Goal: Task Accomplishment & Management: Use online tool/utility

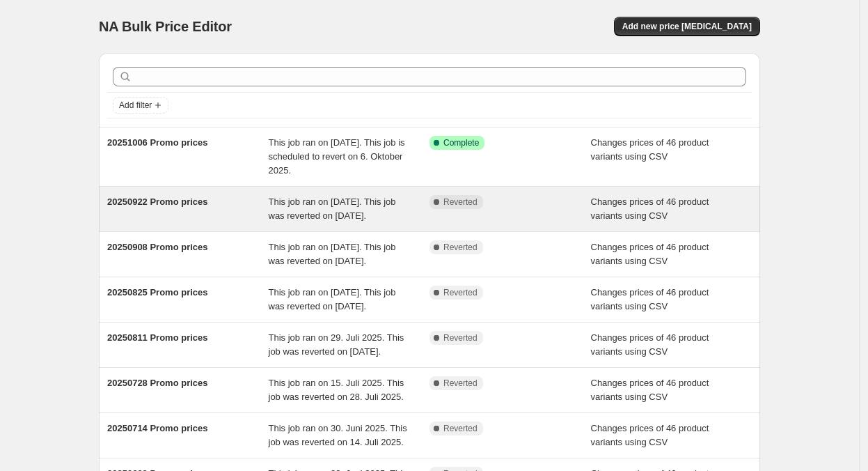
click at [118, 215] on div "20250922 Promo prices" at bounding box center [188, 209] width 162 height 28
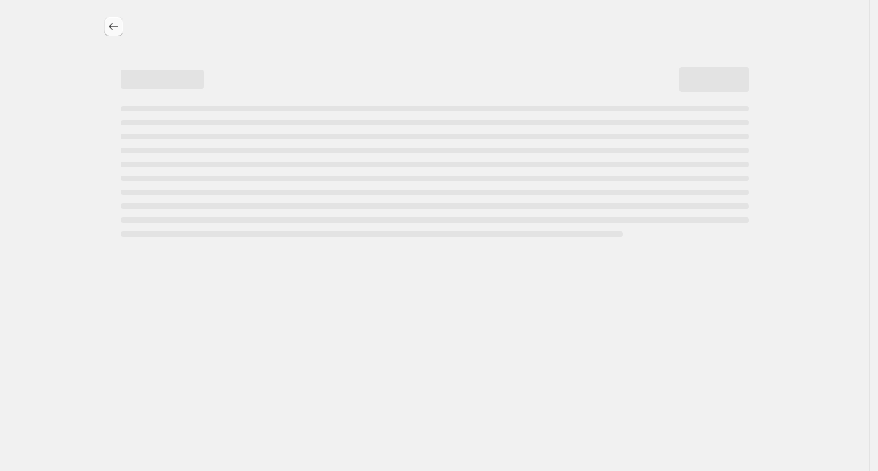
click at [116, 24] on icon "Price change jobs" at bounding box center [114, 27] width 14 height 14
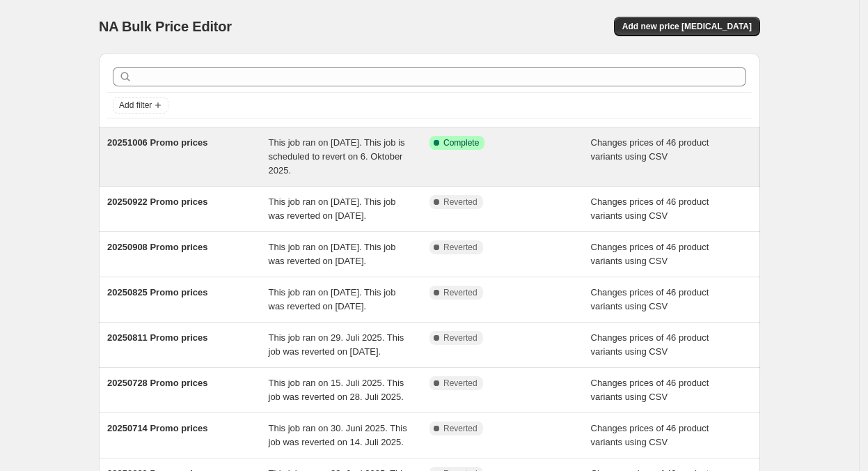
click at [394, 166] on div "This job ran on [DATE]. This job is scheduled to revert on 6. Oktober 2025." at bounding box center [350, 157] width 162 height 42
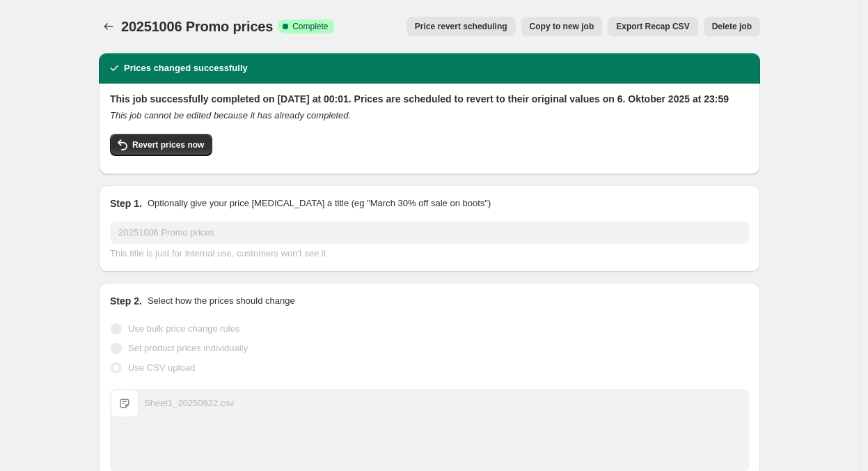
click at [574, 21] on button "Copy to new job" at bounding box center [562, 27] width 81 height 20
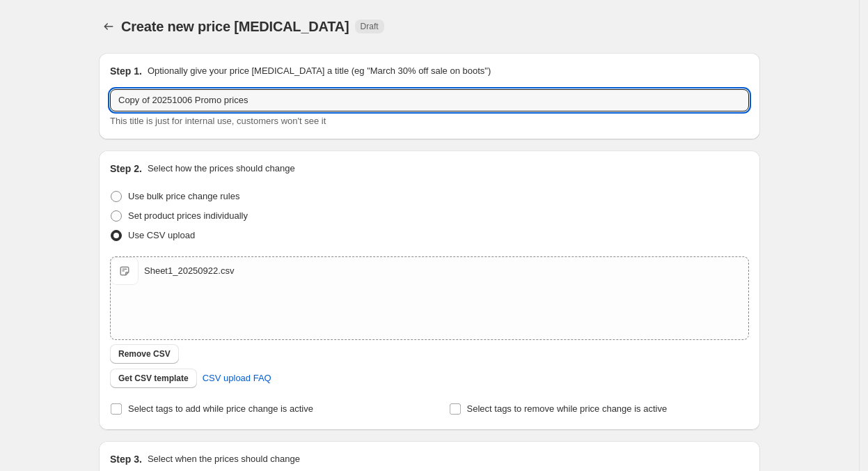
drag, startPoint x: 156, startPoint y: 98, endPoint x: 99, endPoint y: 85, distance: 58.6
click at [101, 86] on div "Step 1. Optionally give your price [MEDICAL_DATA] a title (eg "March 30% off sa…" at bounding box center [424, 301] width 673 height 519
click at [160, 95] on input "20251006 Promo prices" at bounding box center [429, 100] width 639 height 22
type input "20251020 Promo prices"
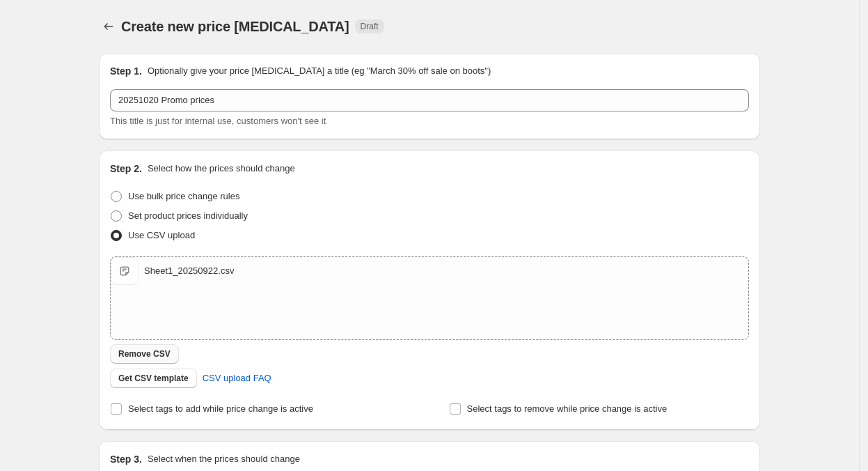
click at [134, 350] on span "Remove CSV" at bounding box center [144, 353] width 52 height 11
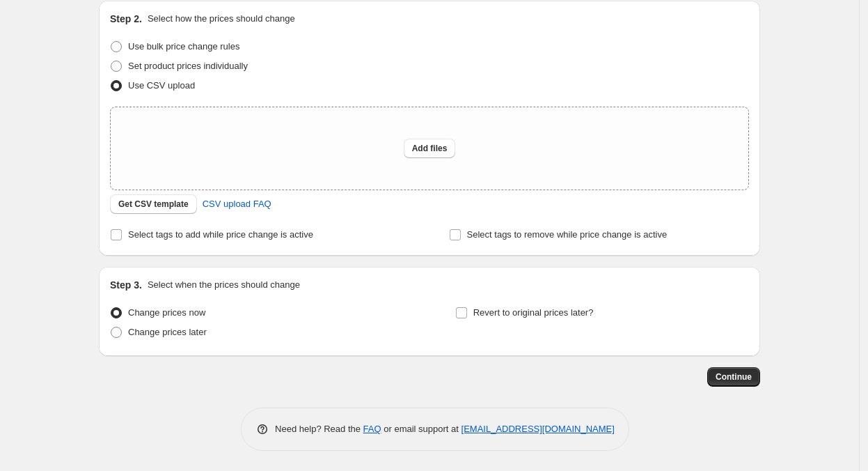
scroll to position [150, 0]
click at [176, 330] on span "Change prices later" at bounding box center [167, 331] width 79 height 10
click at [111, 327] on input "Change prices later" at bounding box center [111, 326] width 1 height 1
radio input "true"
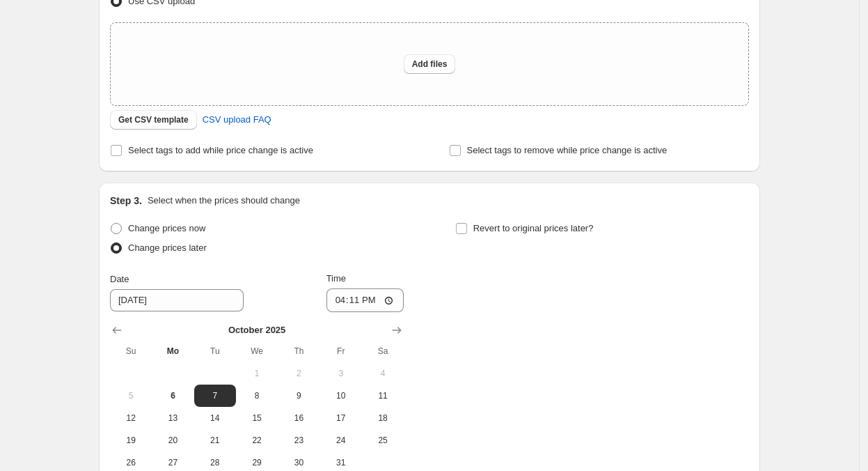
scroll to position [389, 0]
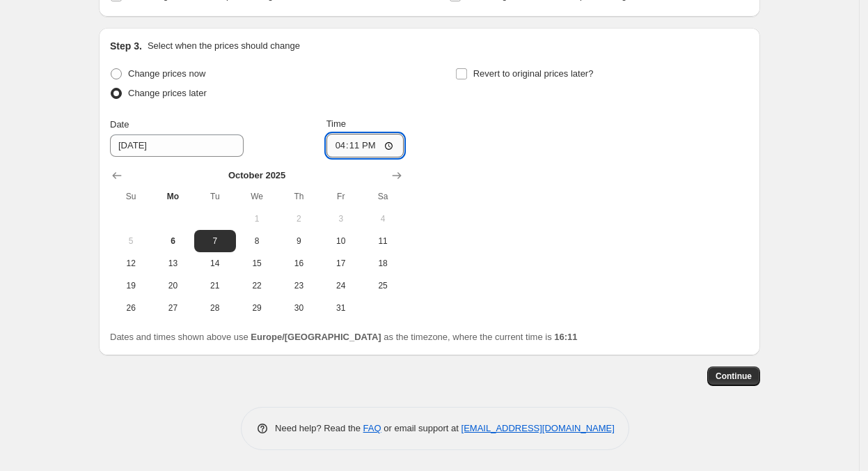
click at [368, 143] on input "16:11" at bounding box center [366, 146] width 78 height 24
click at [380, 153] on input "00:11" at bounding box center [366, 146] width 78 height 24
click at [374, 144] on input "00:11" at bounding box center [366, 146] width 78 height 24
type input "00:00"
click at [506, 72] on span "Revert to original prices later?" at bounding box center [534, 73] width 120 height 10
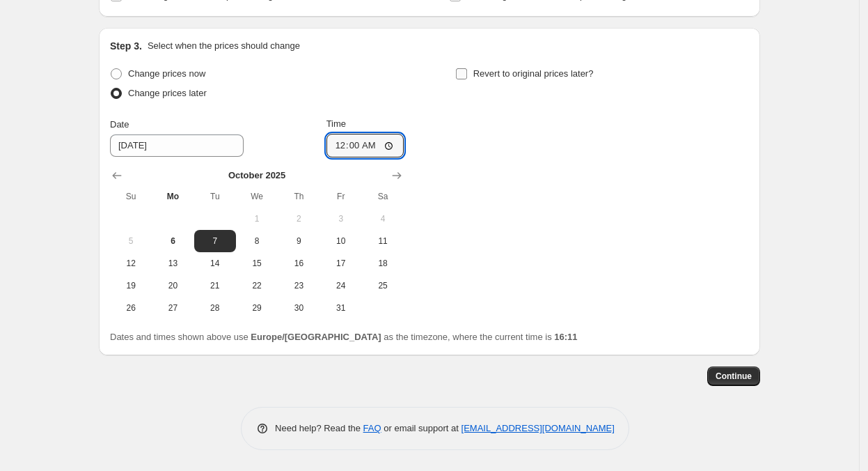
click at [467, 72] on input "Revert to original prices later?" at bounding box center [461, 73] width 11 height 11
checkbox input "true"
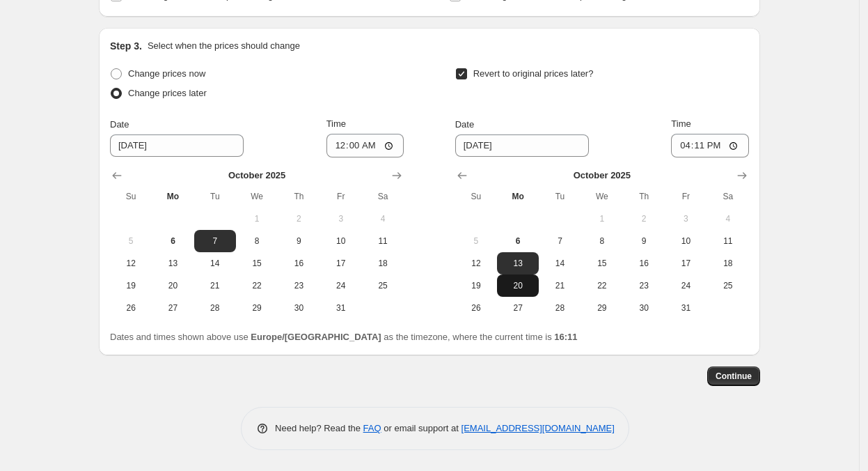
click at [511, 294] on button "20" at bounding box center [518, 285] width 42 height 22
type input "[DATE]"
click at [709, 139] on input "16:11" at bounding box center [710, 146] width 78 height 24
type input "23:59"
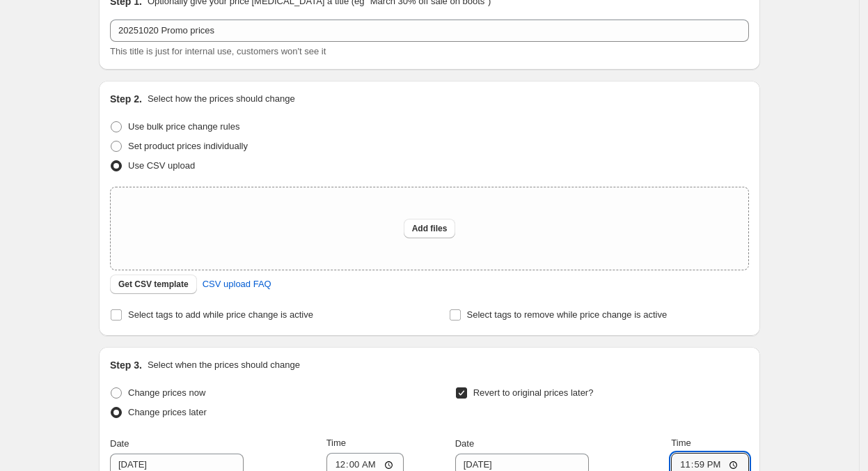
scroll to position [0, 0]
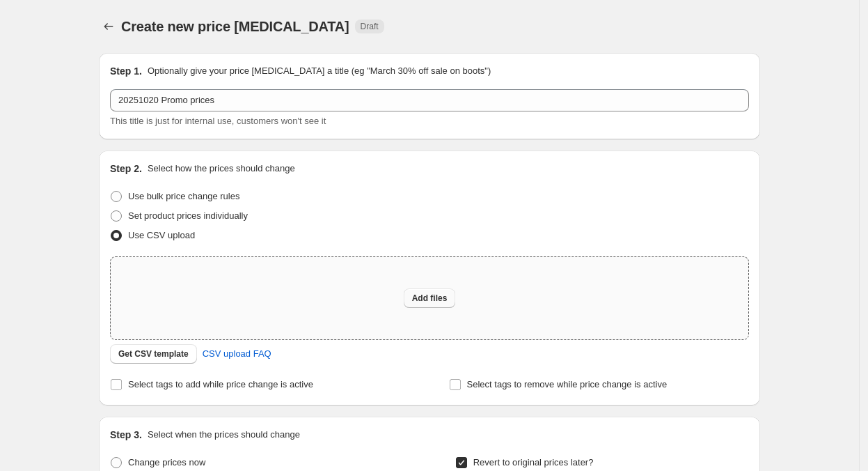
click at [427, 296] on span "Add files" at bounding box center [430, 298] width 36 height 11
type input "C:\fakepath\Sheet1_20251006.csv"
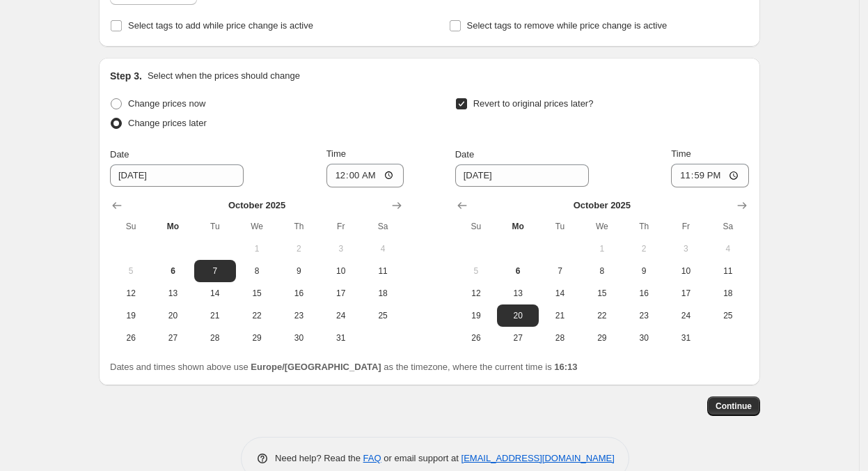
scroll to position [412, 0]
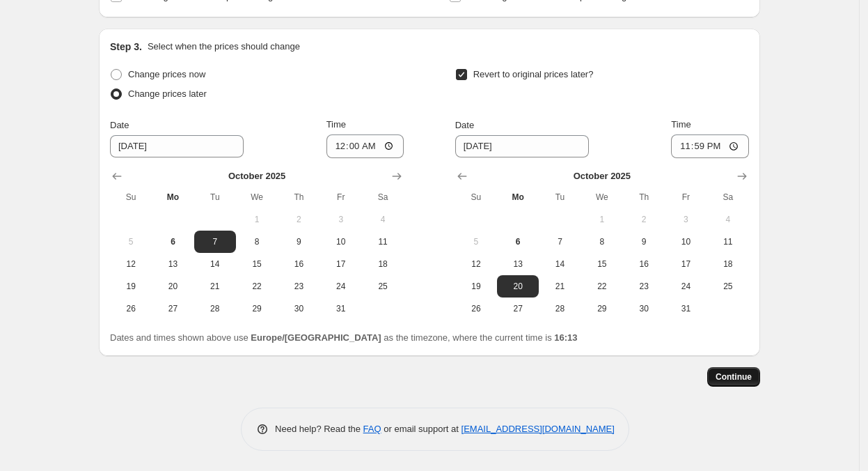
click at [752, 380] on span "Continue" at bounding box center [734, 376] width 36 height 11
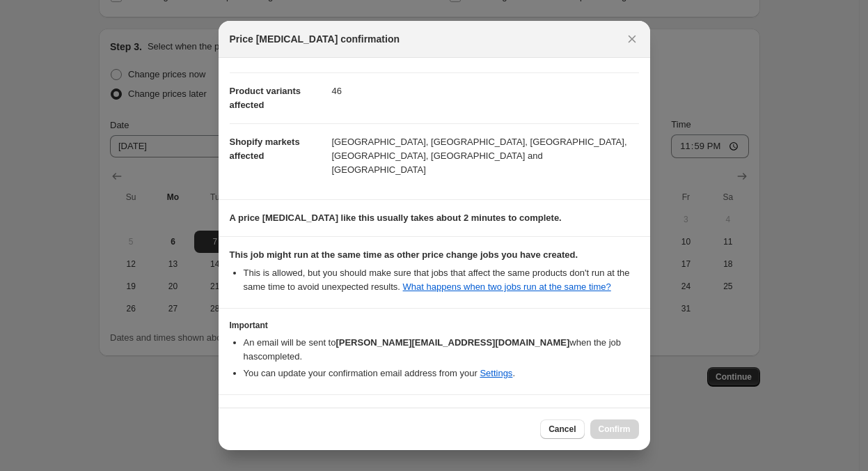
scroll to position [75, 0]
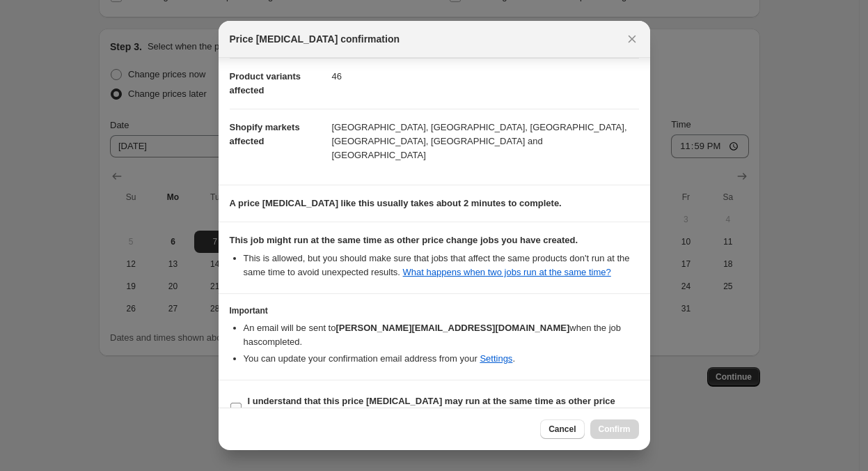
click at [413, 396] on b "I understand that this price [MEDICAL_DATA] may run at the same time as other p…" at bounding box center [432, 408] width 368 height 24
click at [242, 403] on input "I understand that this price [MEDICAL_DATA] may run at the same time as other p…" at bounding box center [236, 408] width 11 height 11
checkbox input "true"
click at [561, 430] on span "Cancel" at bounding box center [562, 428] width 27 height 11
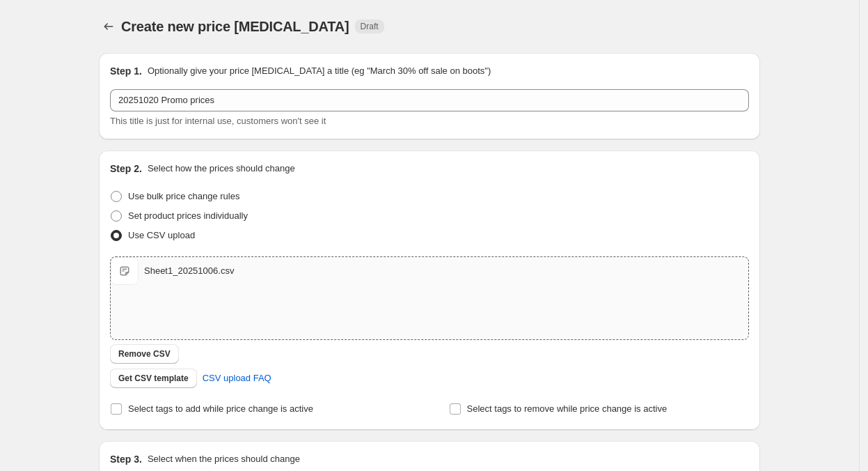
scroll to position [412, 0]
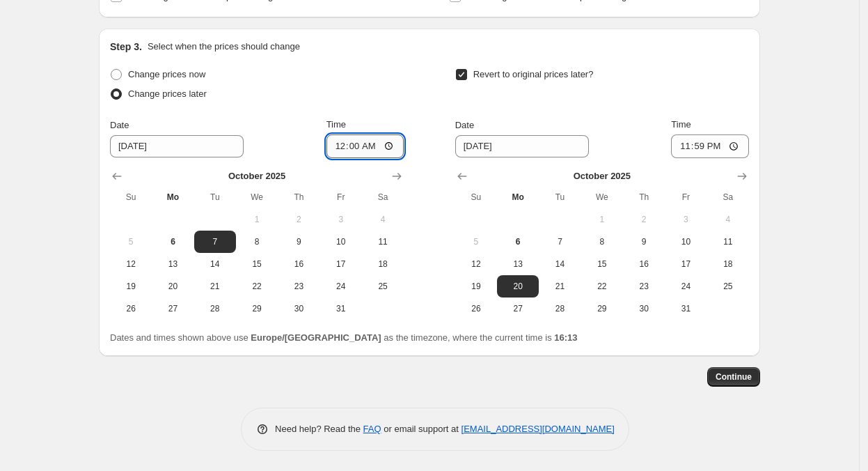
click at [380, 145] on input "00:00" at bounding box center [366, 146] width 78 height 24
type input "00:01"
click at [712, 373] on div "Continue" at bounding box center [430, 377] width 662 height 20
click at [739, 380] on span "Continue" at bounding box center [734, 376] width 36 height 11
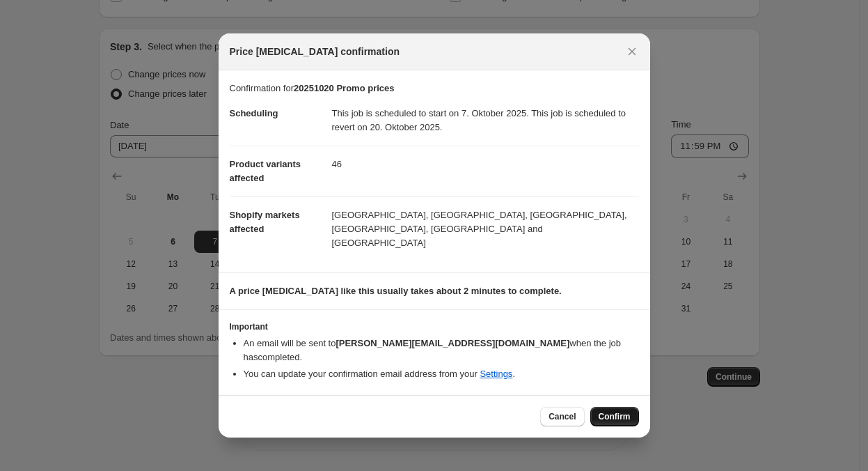
click at [617, 407] on button "Confirm" at bounding box center [615, 417] width 49 height 20
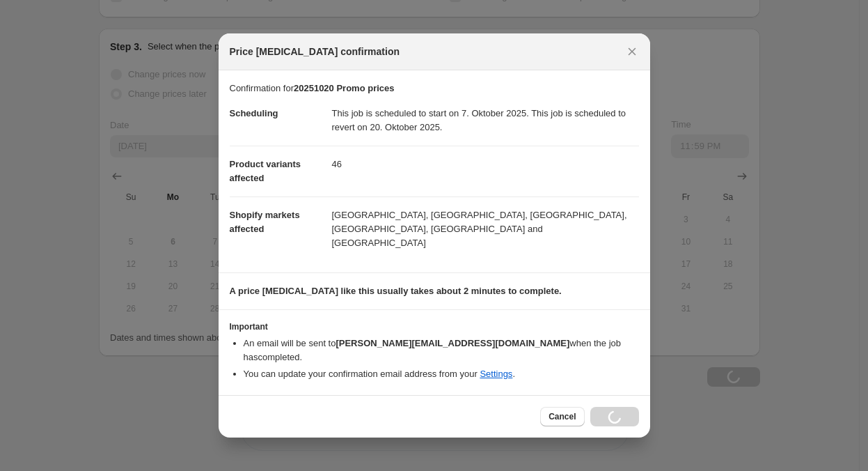
click at [621, 407] on div "Cancel Loading Confirm" at bounding box center [589, 417] width 98 height 20
